Goal: Information Seeking & Learning: Learn about a topic

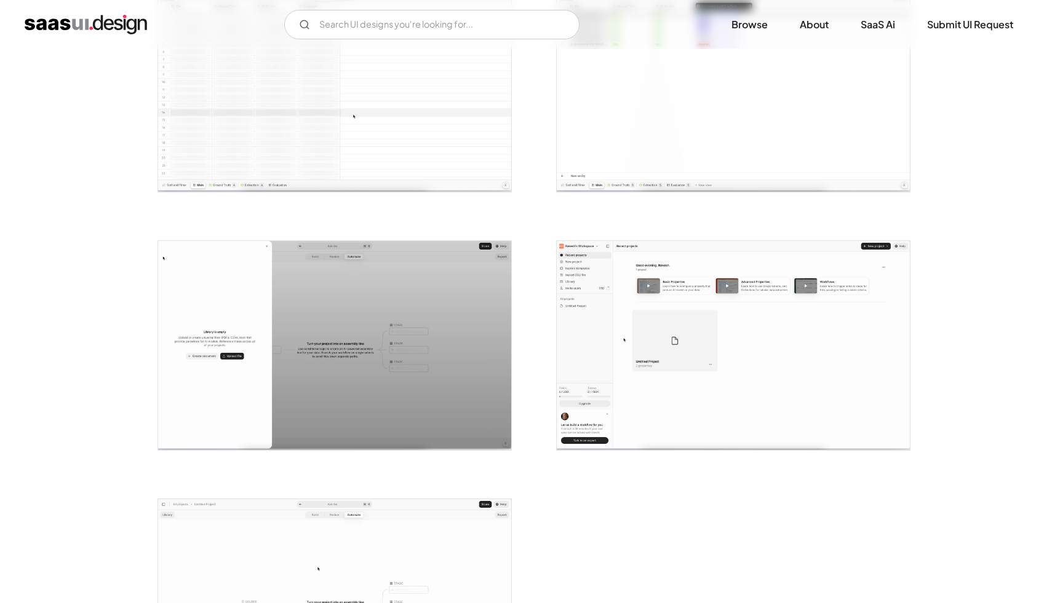
scroll to position [2582, 0]
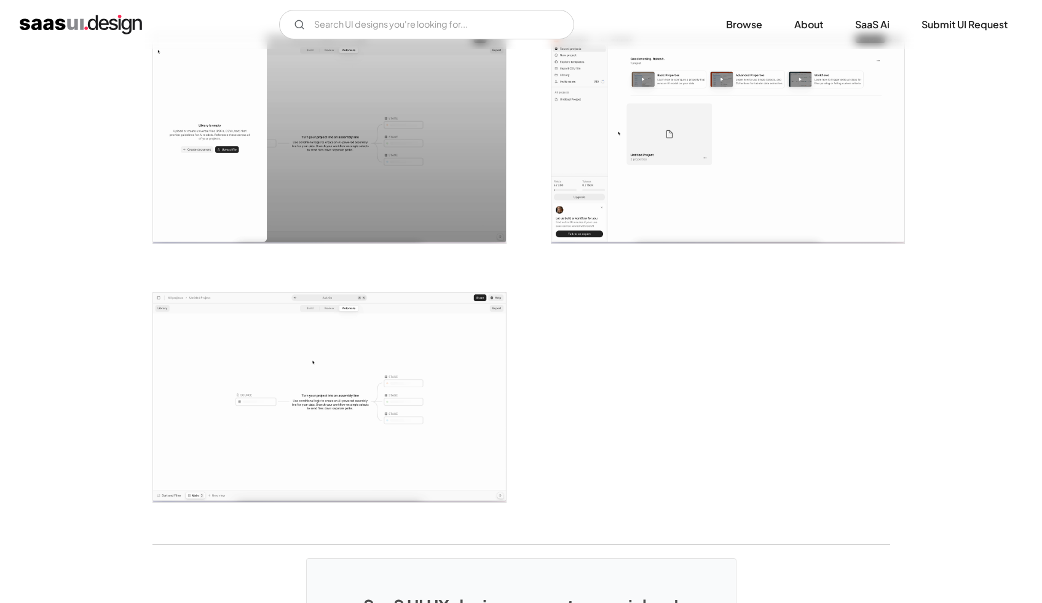
click at [384, 342] on img "open lightbox" at bounding box center [329, 398] width 353 height 210
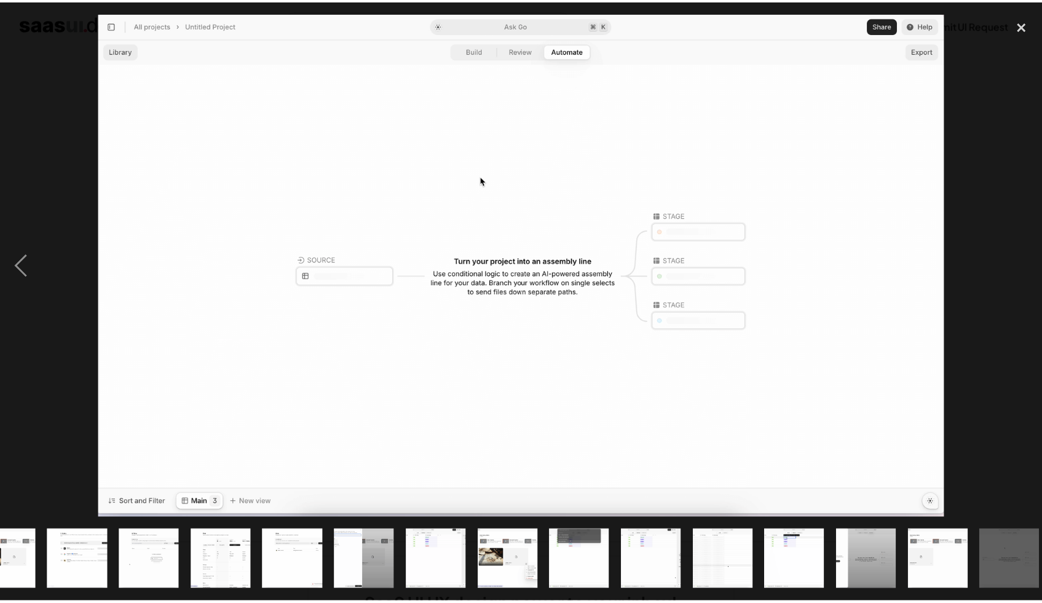
scroll to position [0, 480]
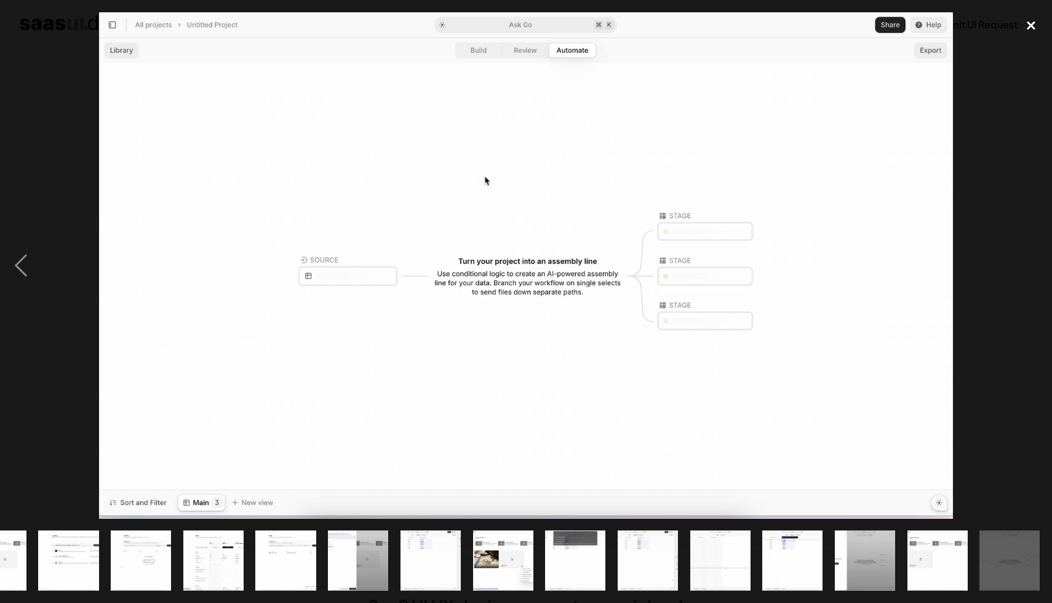
click at [1030, 25] on div "close lightbox" at bounding box center [1031, 25] width 42 height 27
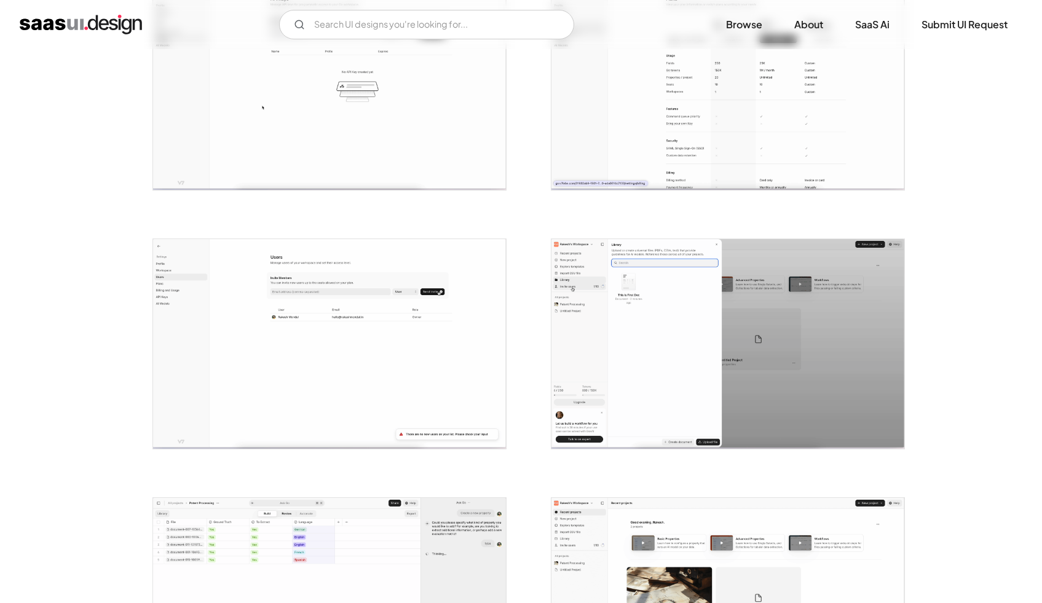
scroll to position [1070, 0]
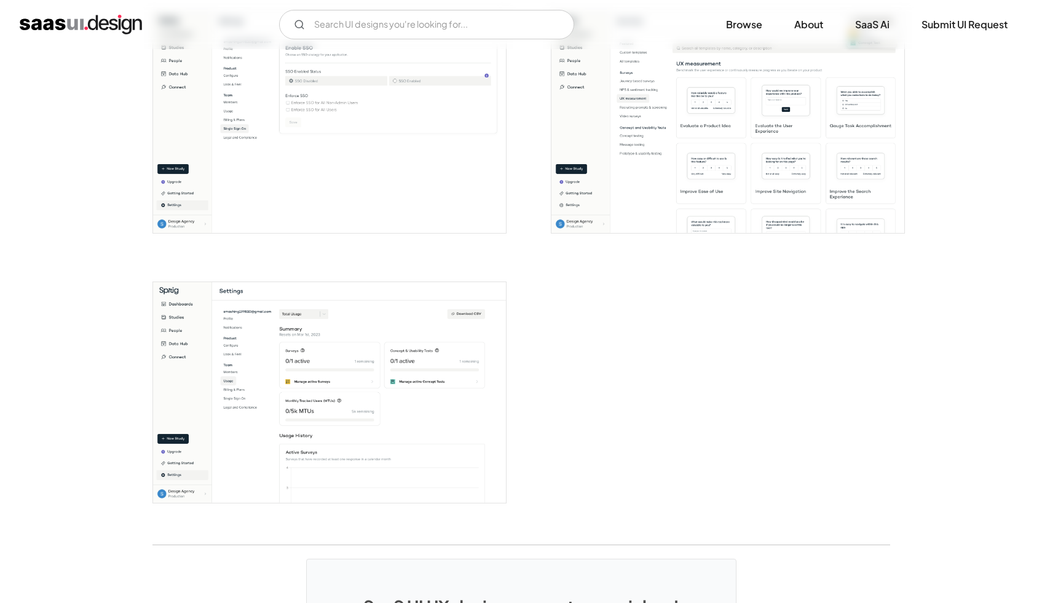
scroll to position [2658, 0]
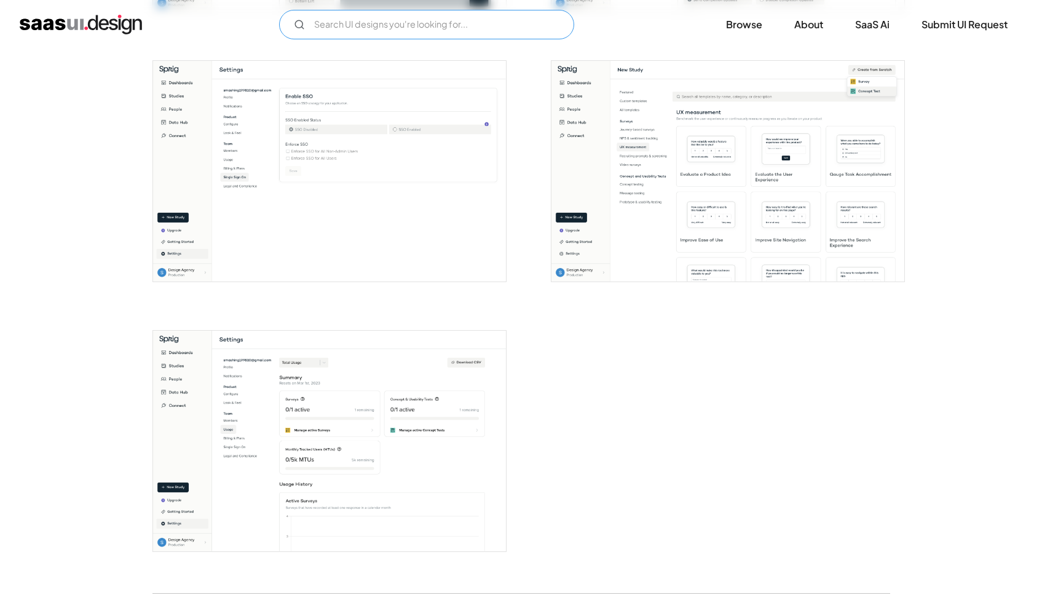
click at [357, 18] on input "Email Form" at bounding box center [426, 25] width 295 height 30
type input "t"
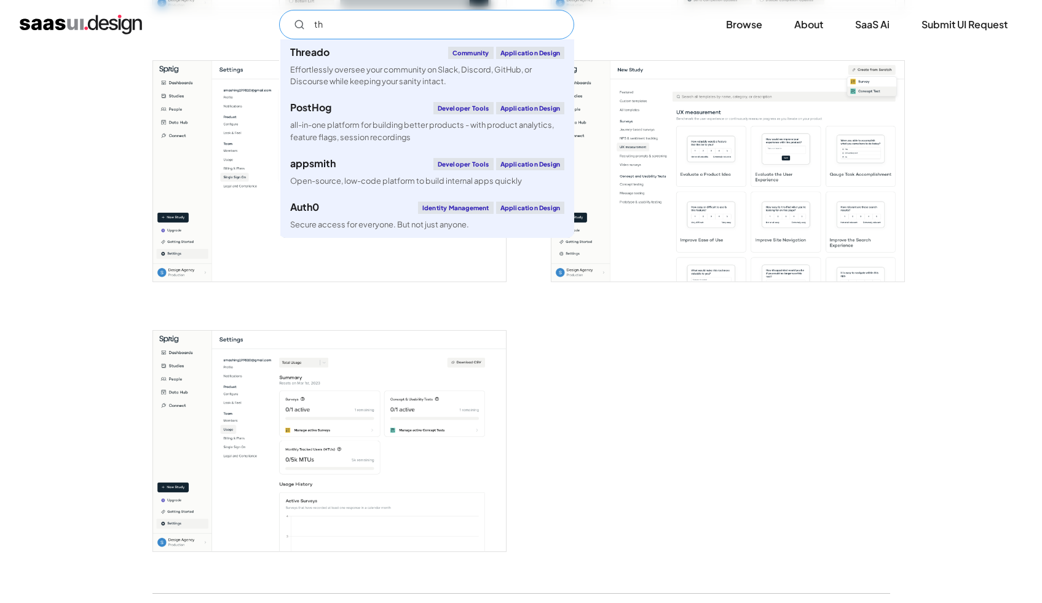
type input "t"
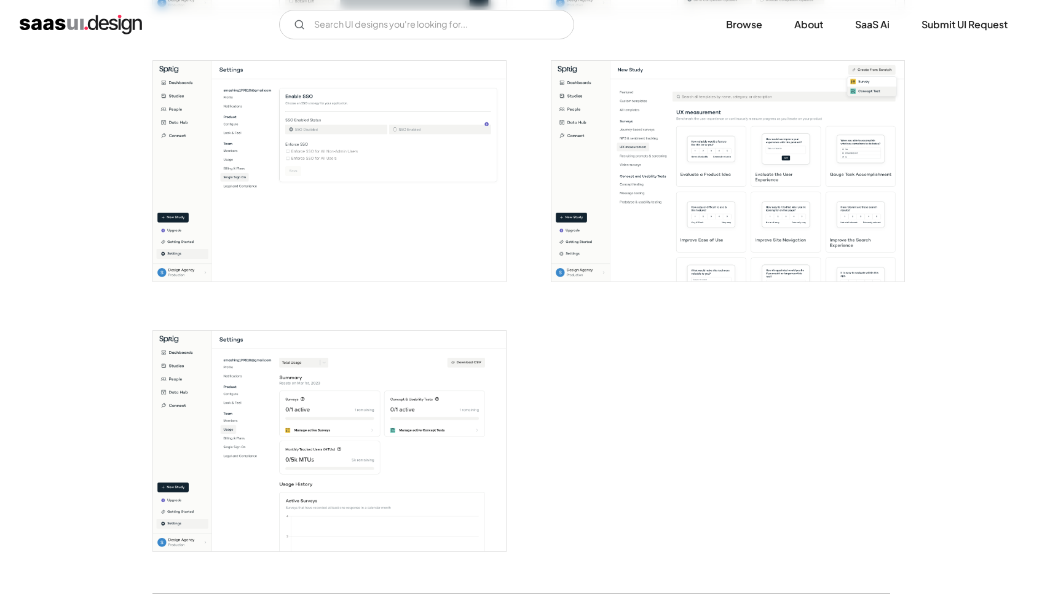
click at [458, 30] on input "Email Form" at bounding box center [426, 25] width 295 height 30
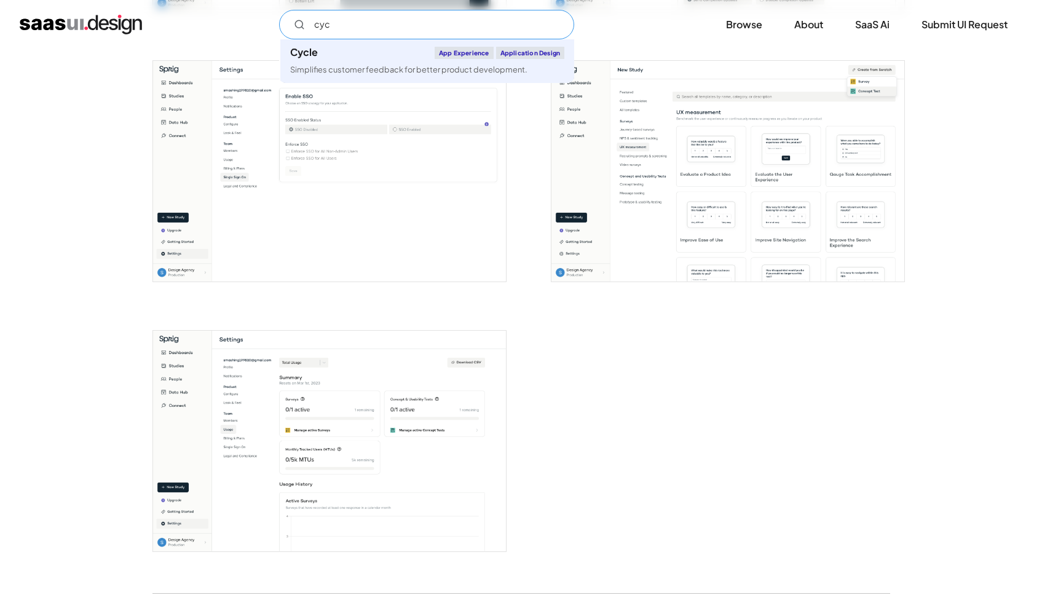
type input "cyc"
click at [208, 39] on div "cyc Cycle App Experience Application Design Simplifies customer feedback for be…" at bounding box center [521, 24] width 1042 height 49
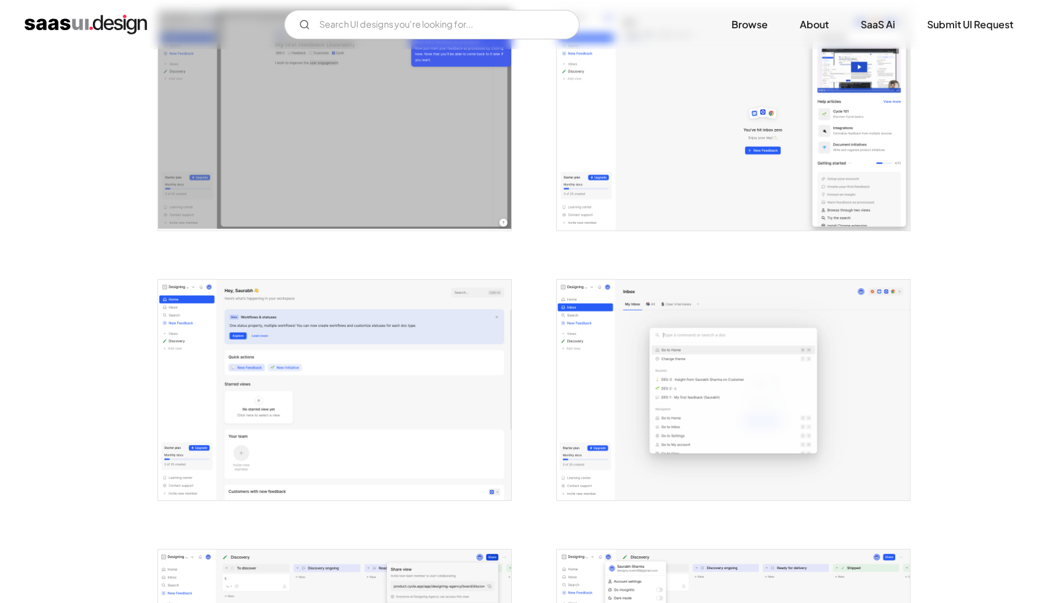
scroll to position [2166, 0]
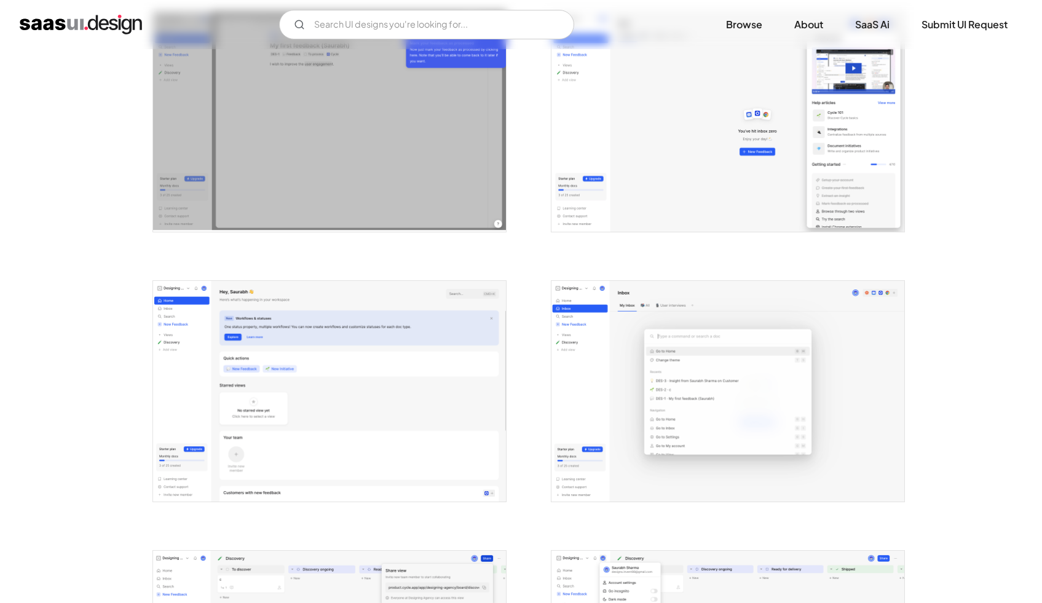
click at [804, 147] on img "open lightbox" at bounding box center [728, 122] width 353 height 221
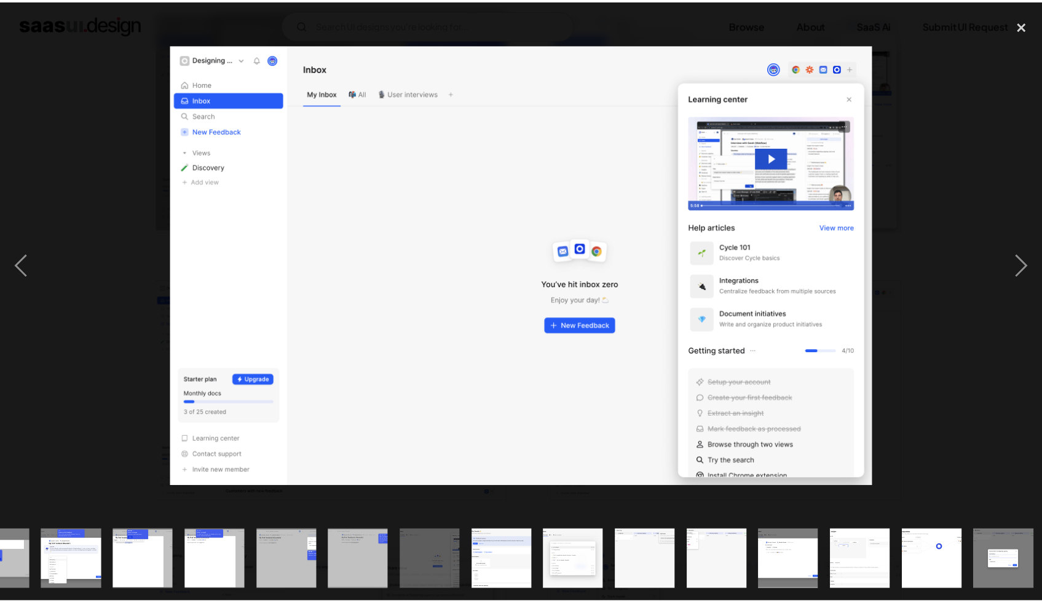
scroll to position [0, 697]
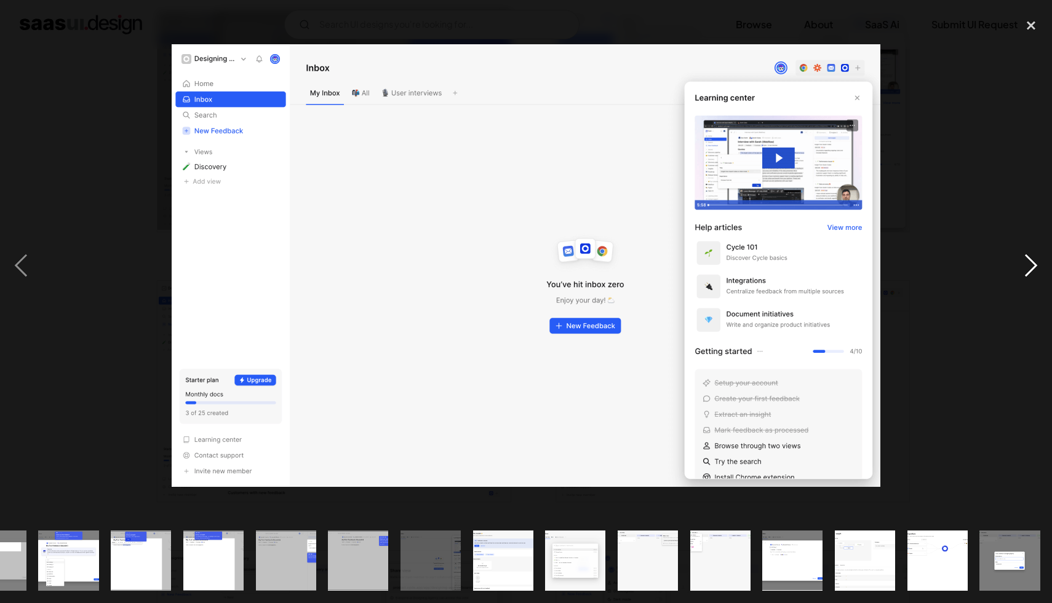
click at [1025, 272] on div "next image" at bounding box center [1031, 265] width 42 height 507
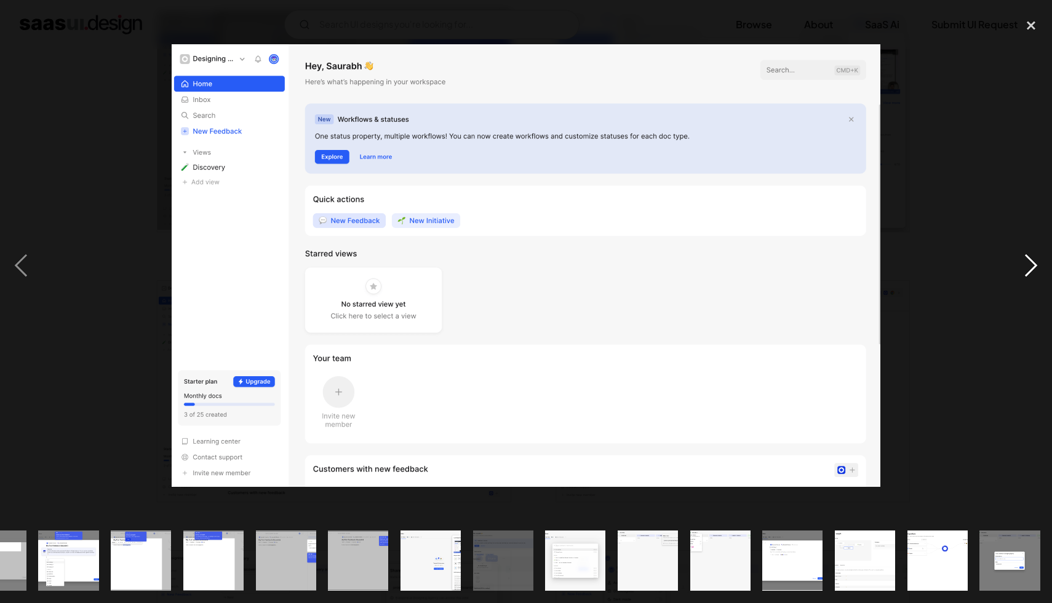
click at [1025, 272] on div "next image" at bounding box center [1031, 265] width 42 height 507
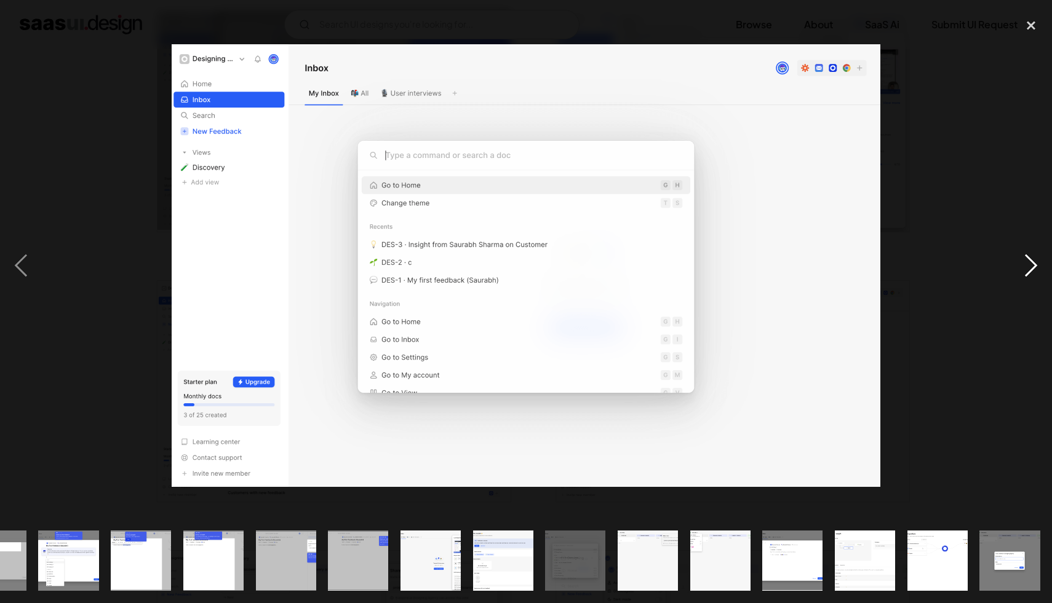
click at [1025, 272] on div "next image" at bounding box center [1031, 265] width 42 height 507
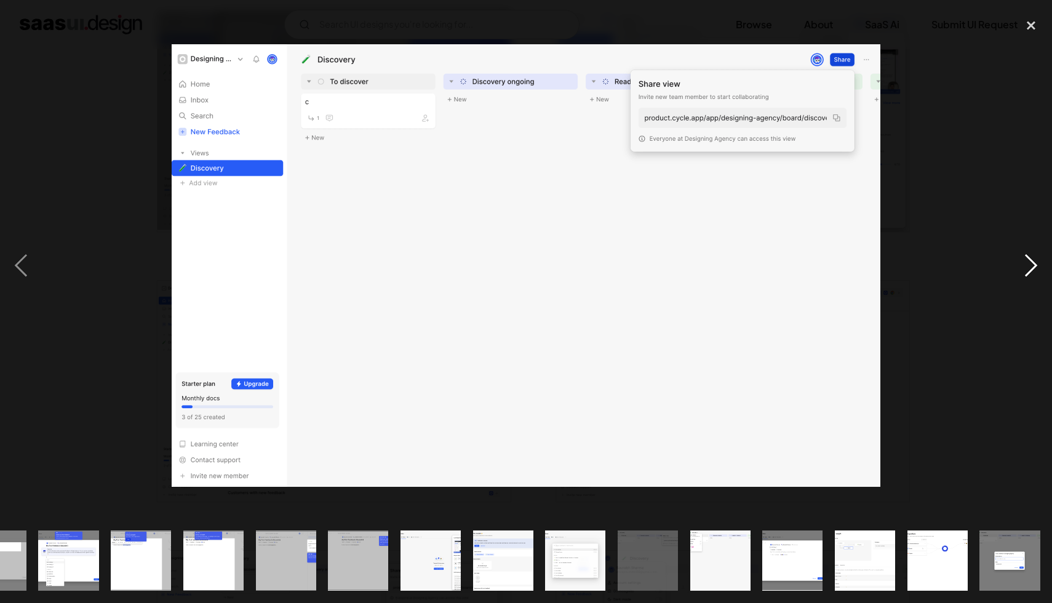
click at [1025, 272] on div "next image" at bounding box center [1031, 265] width 42 height 507
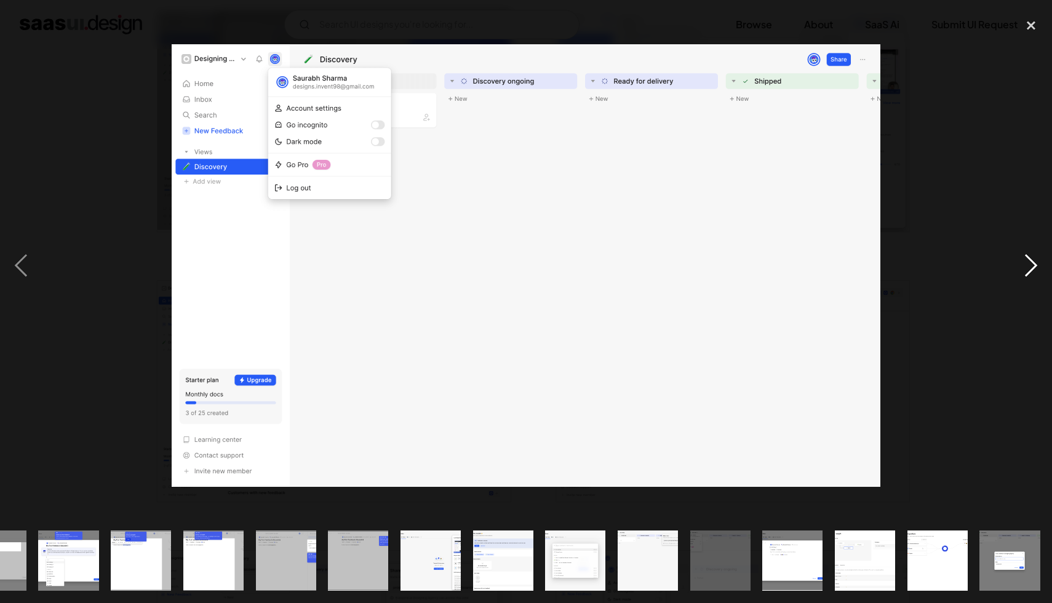
click at [1025, 272] on div "next image" at bounding box center [1031, 265] width 42 height 507
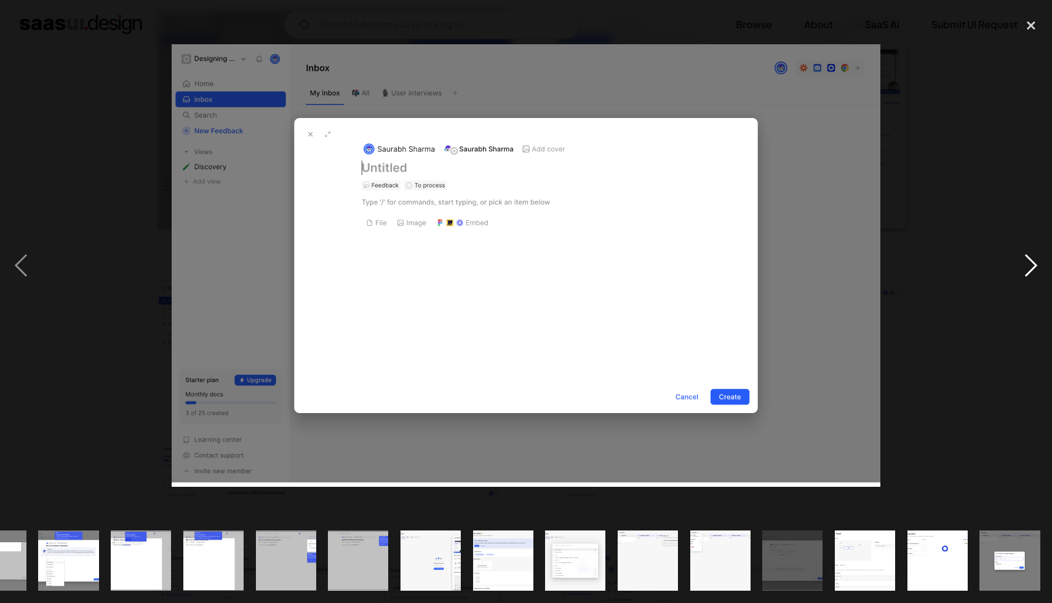
click at [1025, 272] on div "next image" at bounding box center [1031, 265] width 42 height 507
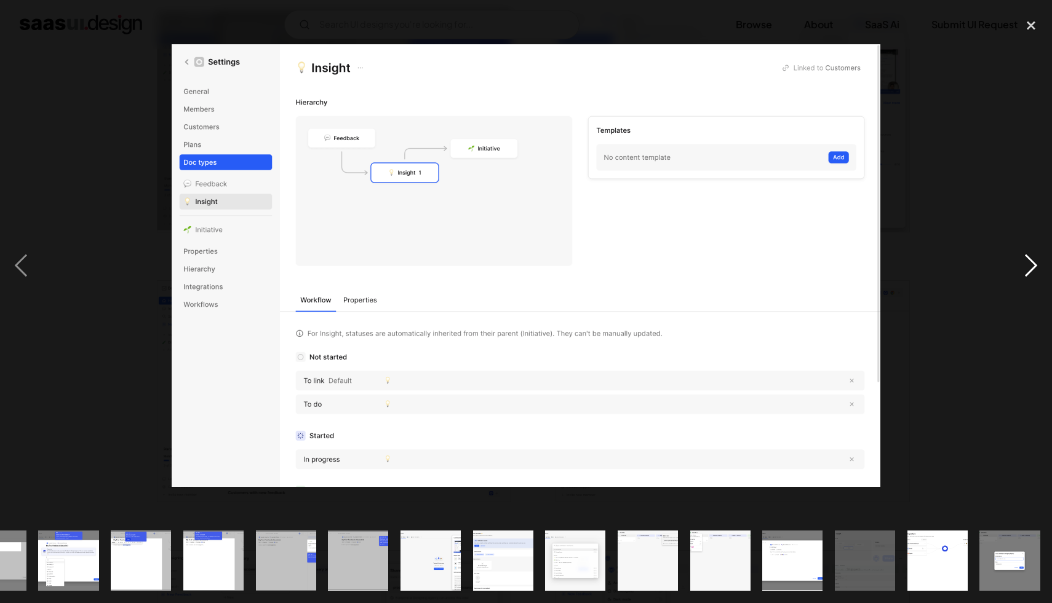
click at [1025, 272] on div "next image" at bounding box center [1031, 265] width 42 height 507
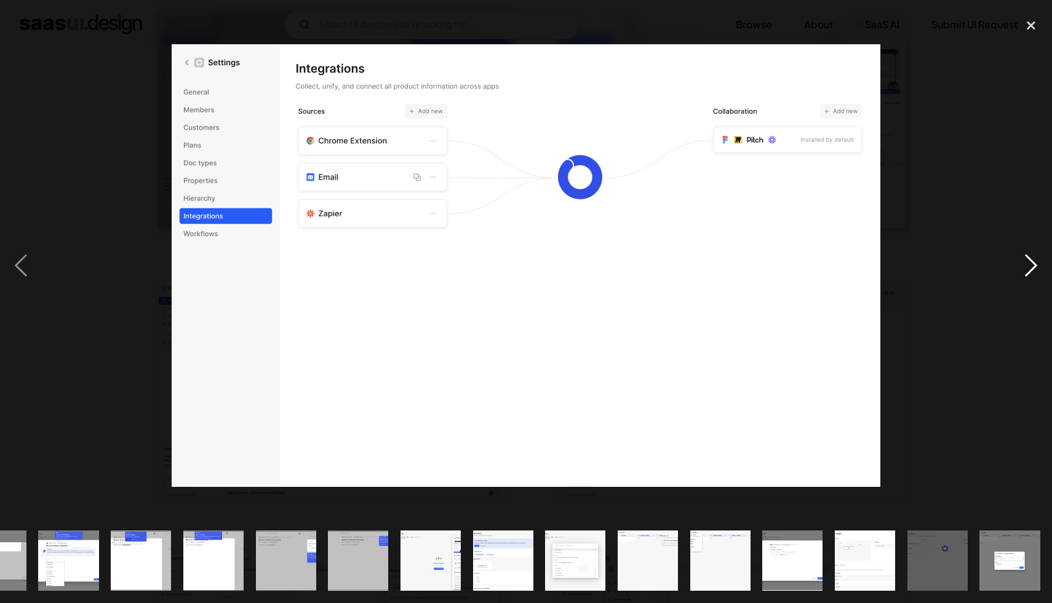
click at [1025, 272] on div "next image" at bounding box center [1031, 265] width 42 height 507
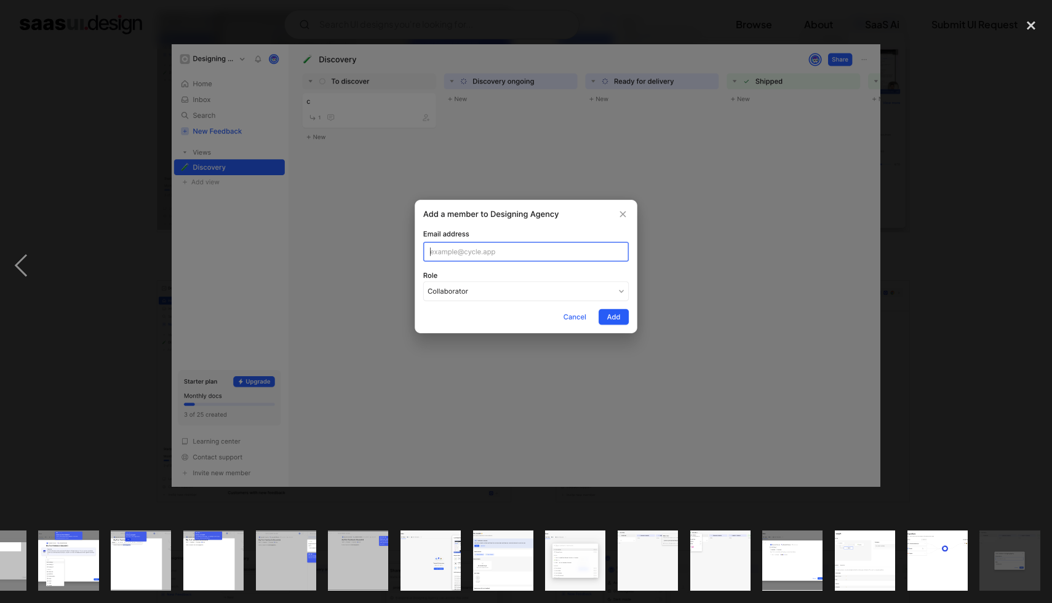
click at [1025, 272] on div "next image" at bounding box center [1031, 265] width 42 height 507
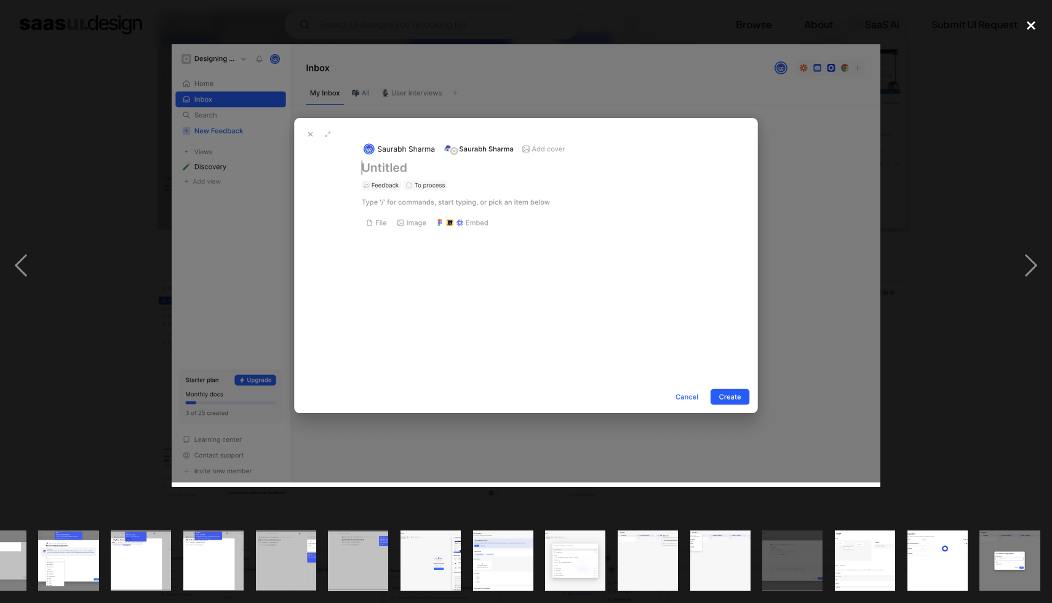
click at [1028, 27] on div "close lightbox" at bounding box center [1031, 25] width 42 height 27
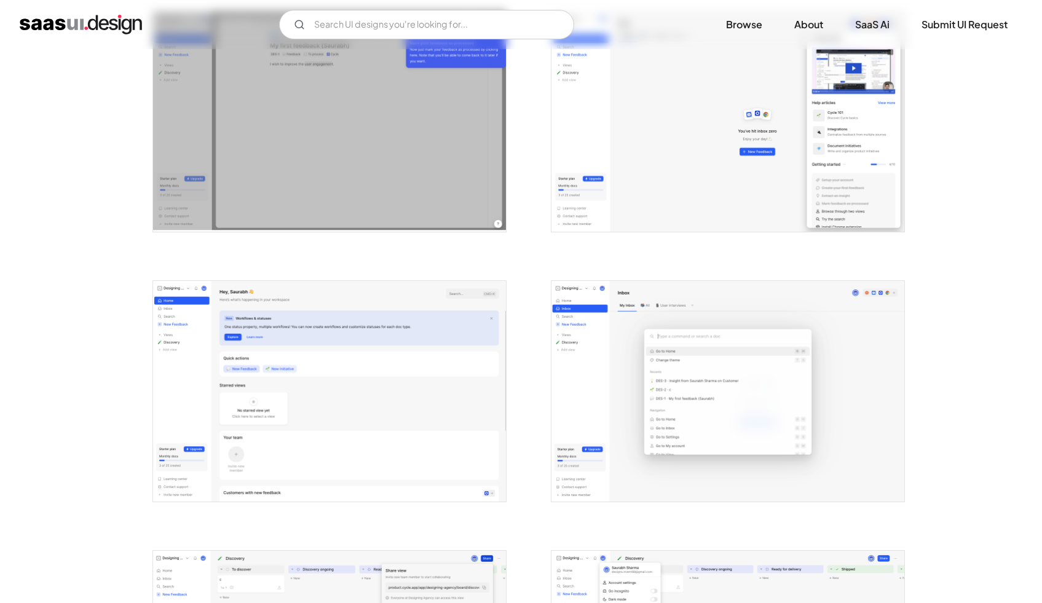
scroll to position [0, 0]
click at [478, 28] on input "Email Form" at bounding box center [426, 25] width 295 height 30
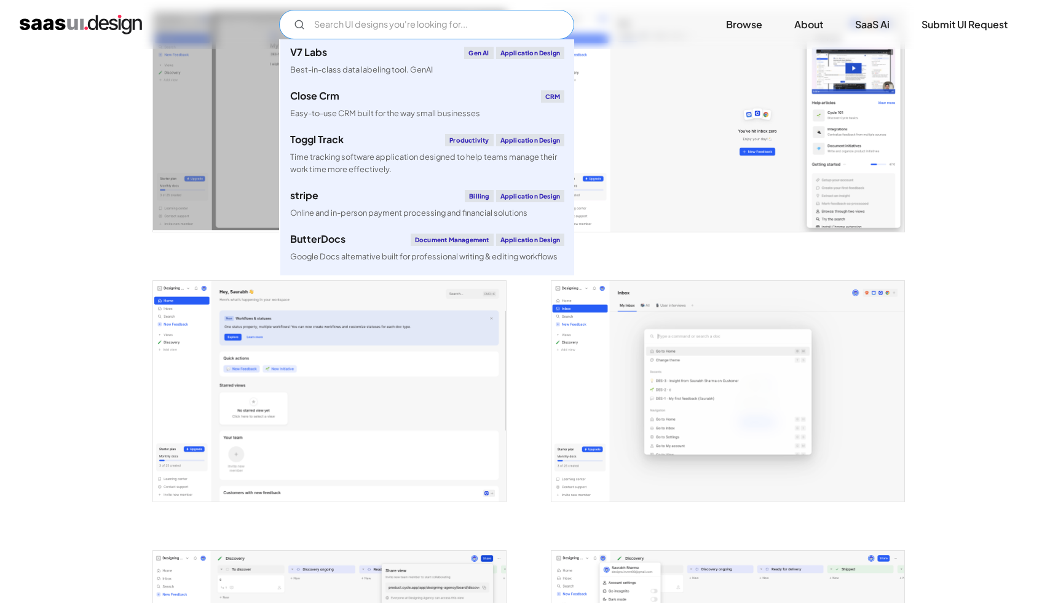
paste input "Cloaked"
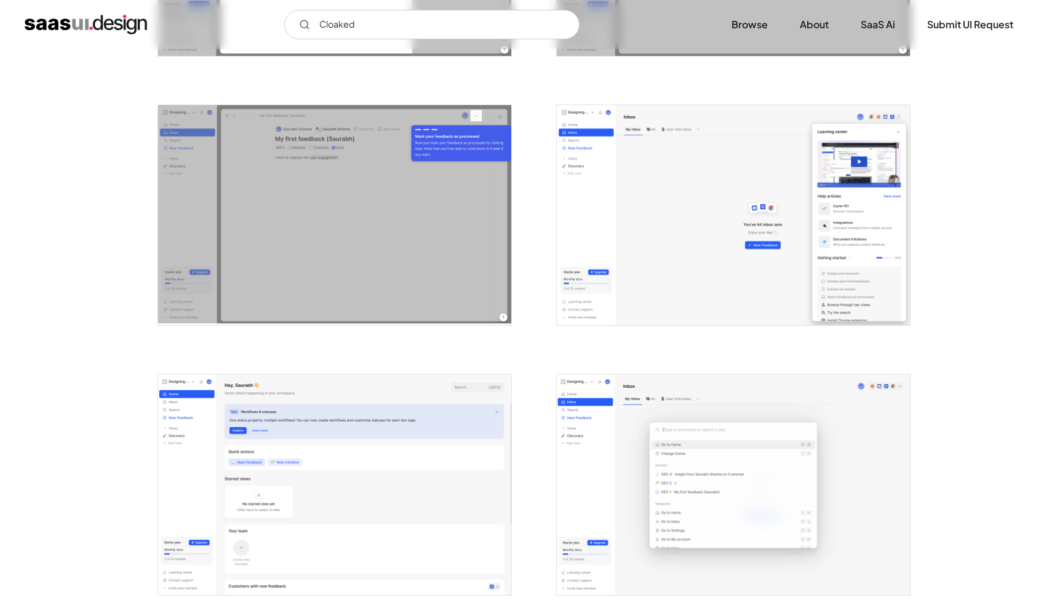
scroll to position [2070, 0]
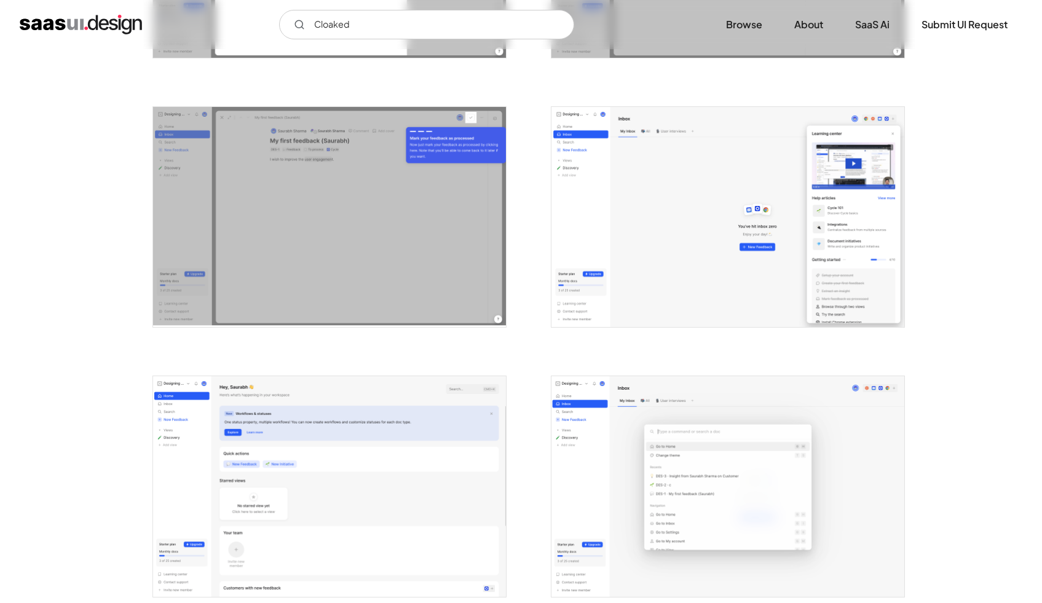
click at [418, 226] on img "open lightbox" at bounding box center [329, 217] width 353 height 221
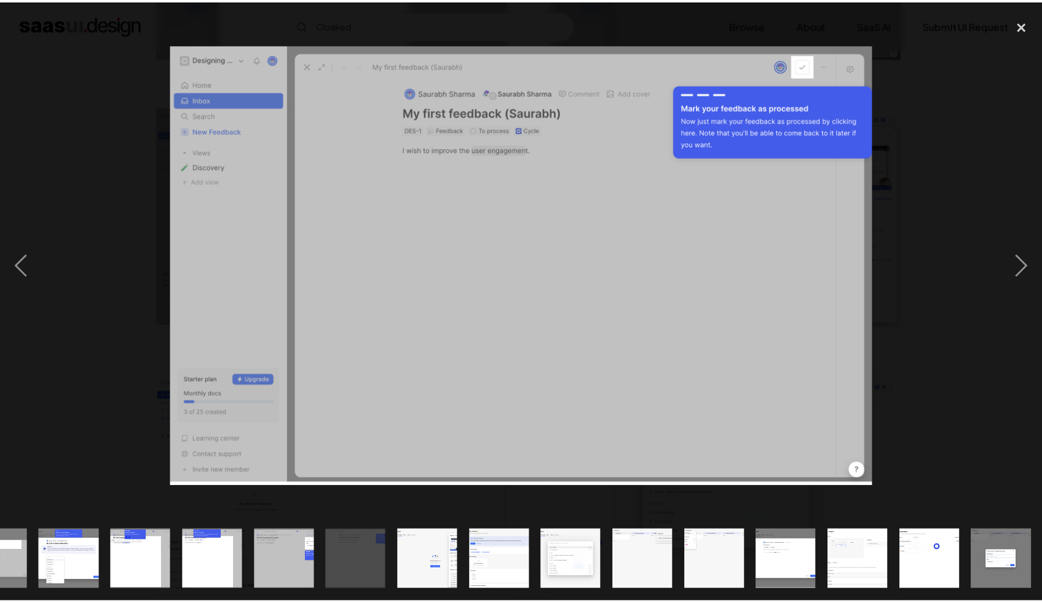
scroll to position [0, 697]
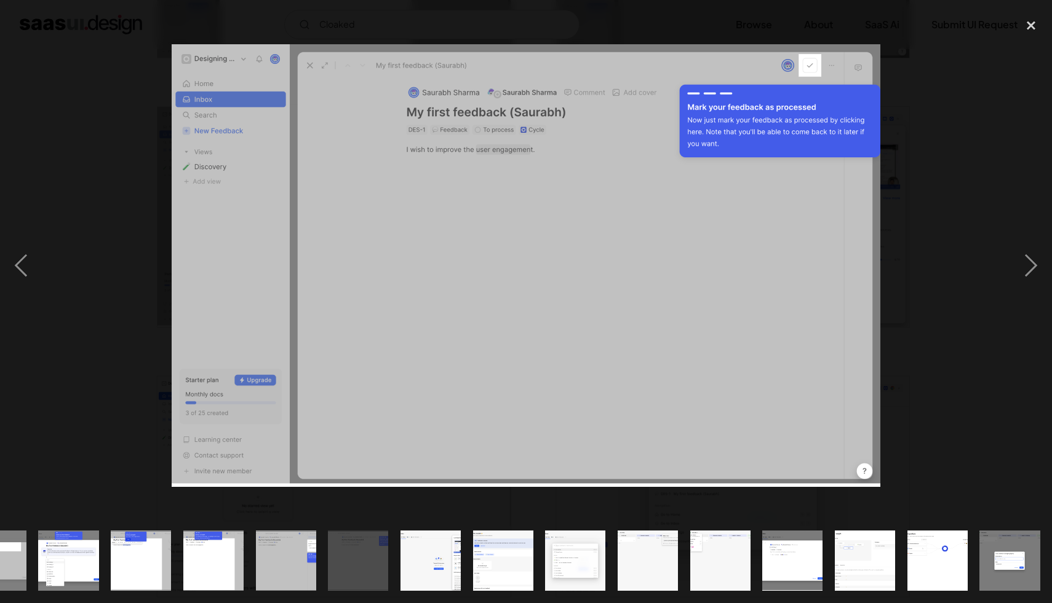
click at [929, 122] on div at bounding box center [526, 265] width 1052 height 507
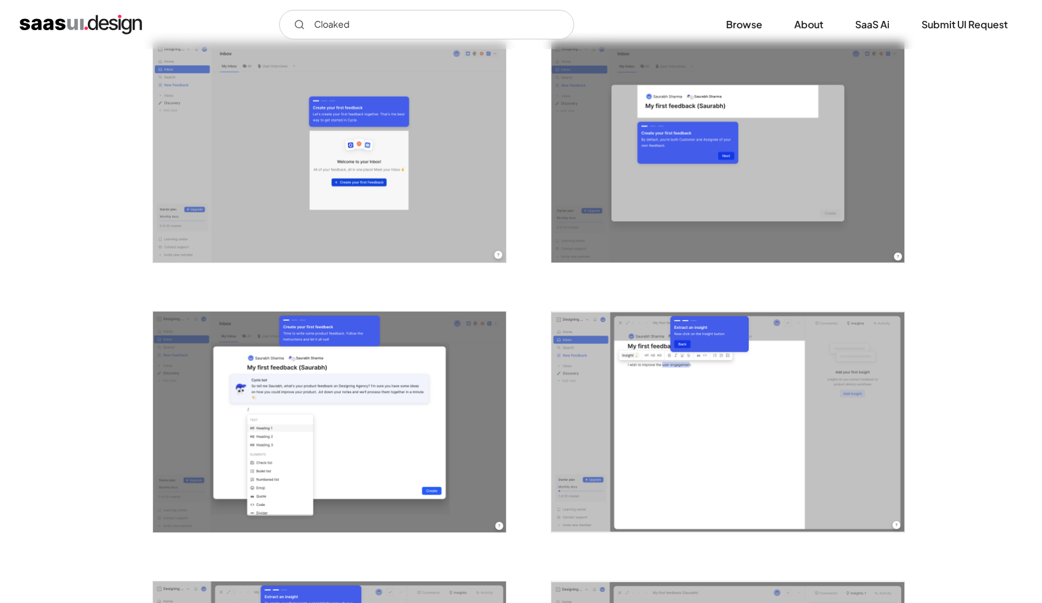
scroll to position [1713, 0]
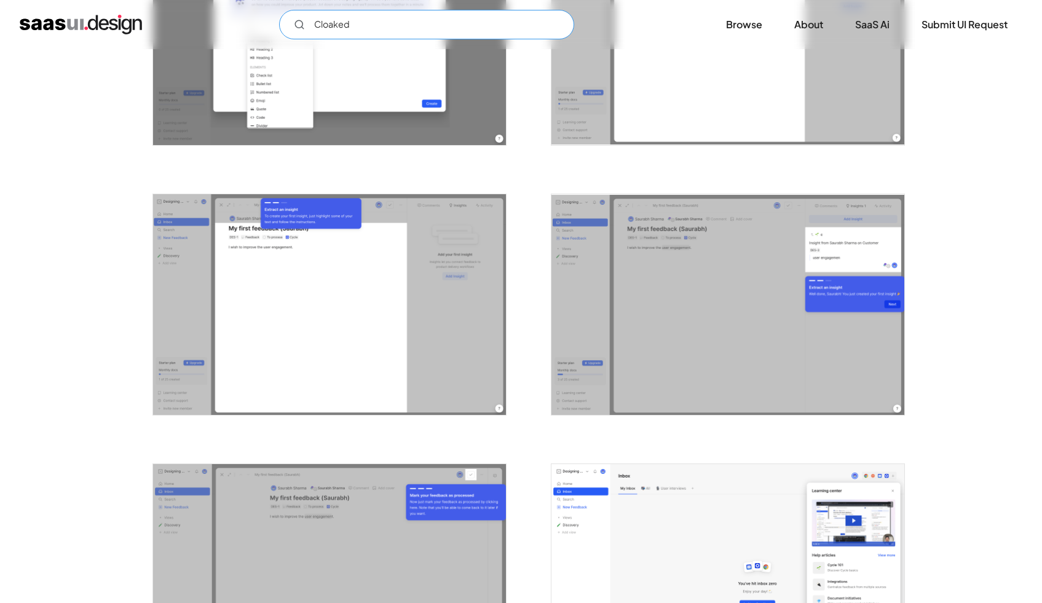
click at [380, 25] on input "Cloaked" at bounding box center [426, 25] width 295 height 30
paste input "Programa"
paste input "Strut"
type input "Strut"
